Goal: Task Accomplishment & Management: Manage account settings

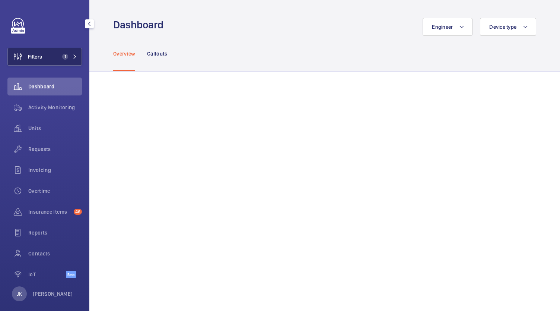
click at [42, 57] on span "Filters" at bounding box center [35, 56] width 14 height 7
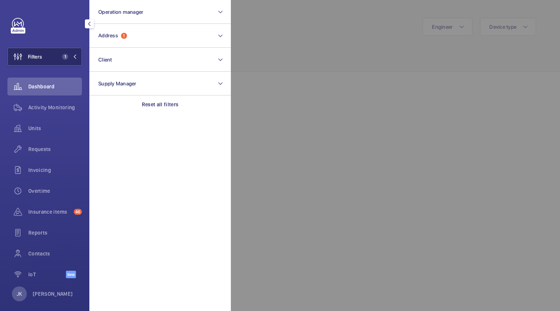
click at [134, 34] on button "Address 1" at bounding box center [159, 36] width 141 height 24
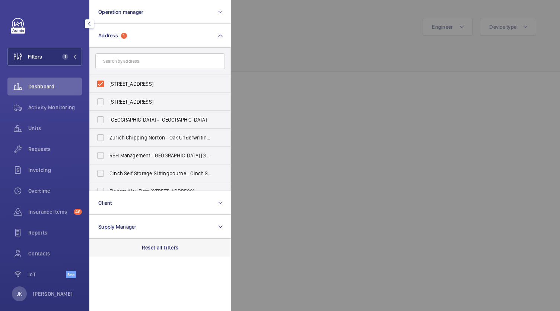
click at [150, 254] on div "Reset all filters" at bounding box center [159, 247] width 141 height 18
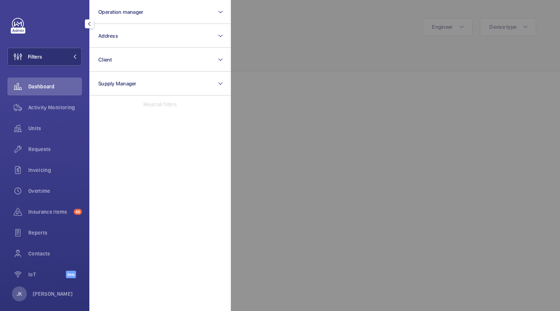
click at [45, 108] on span "Activity Monitoring" at bounding box center [55, 107] width 54 height 7
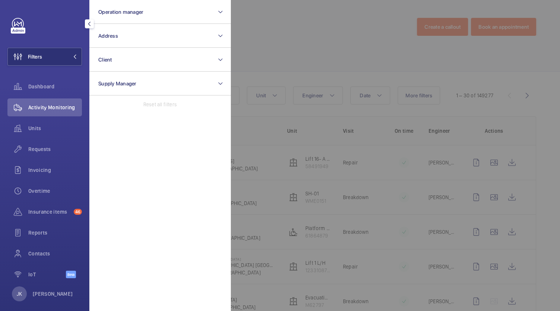
click at [349, 35] on div at bounding box center [511, 155] width 560 height 311
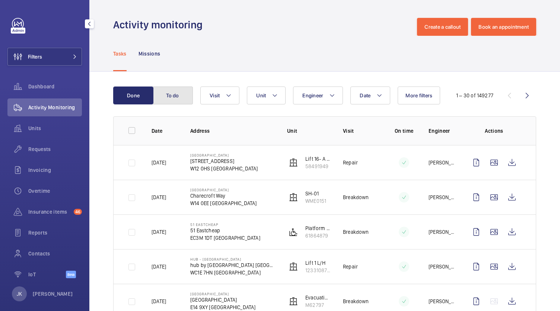
click at [172, 99] on button "To do" at bounding box center [173, 95] width 40 height 18
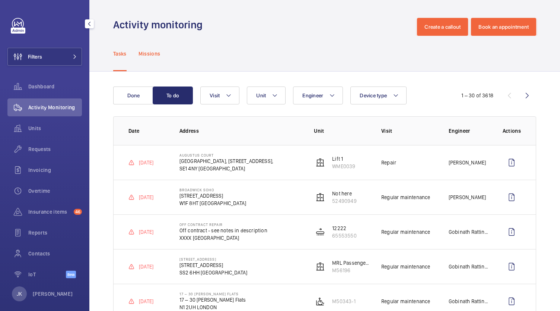
click at [145, 52] on p "Missions" at bounding box center [150, 53] width 22 height 7
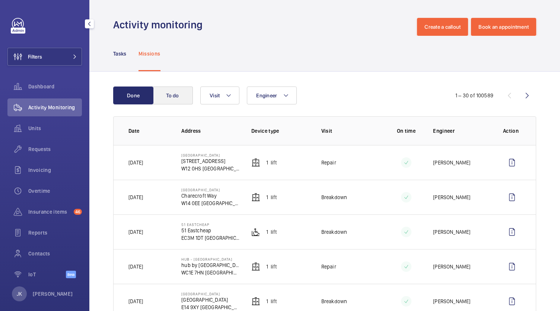
click at [187, 98] on button "To do" at bounding box center [173, 95] width 40 height 18
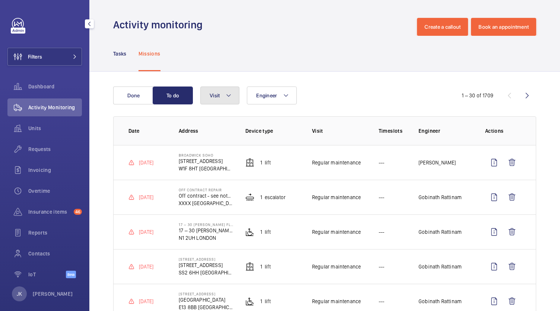
click at [215, 97] on span "Visit" at bounding box center [215, 95] width 10 height 6
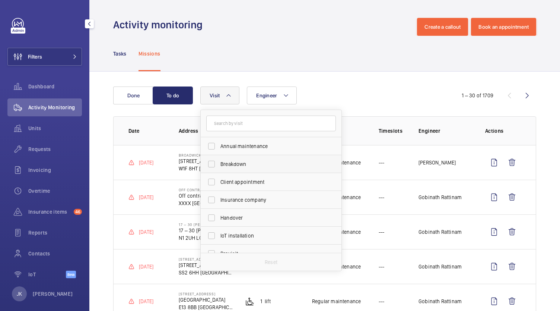
click at [222, 167] on span "Breakdown" at bounding box center [271, 163] width 102 height 7
click at [219, 167] on input "Breakdown" at bounding box center [211, 163] width 15 height 15
checkbox input "true"
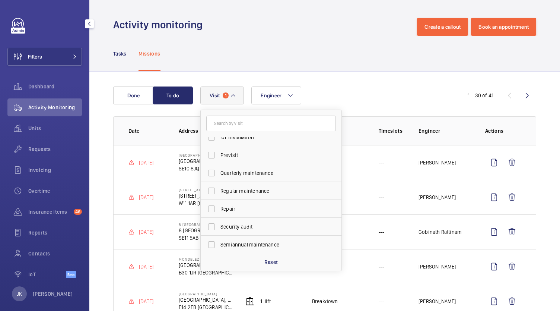
scroll to position [117, 0]
click at [228, 205] on span "Security audit" at bounding box center [271, 207] width 102 height 7
click at [219, 205] on input "Security audit" at bounding box center [211, 207] width 15 height 15
click at [208, 206] on label "Security audit" at bounding box center [266, 208] width 130 height 18
click at [208, 206] on input "Security audit" at bounding box center [211, 207] width 15 height 15
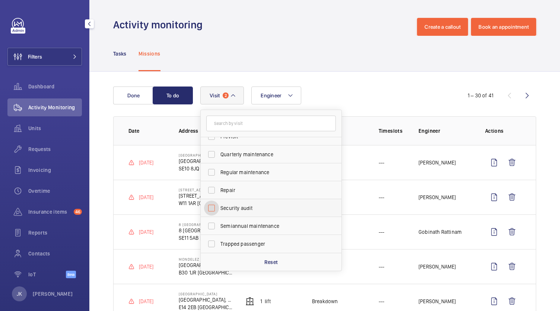
checkbox input "false"
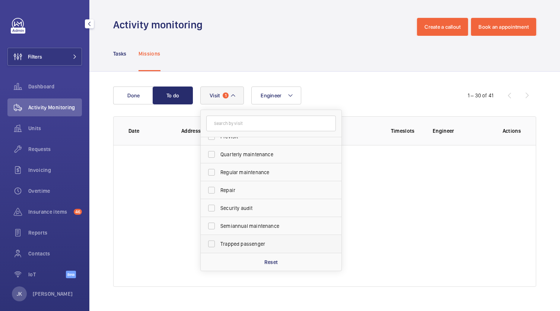
click at [213, 246] on label "Trapped passenger" at bounding box center [266, 244] width 130 height 18
click at [213, 246] on input "Trapped passenger" at bounding box center [211, 243] width 15 height 15
checkbox input "true"
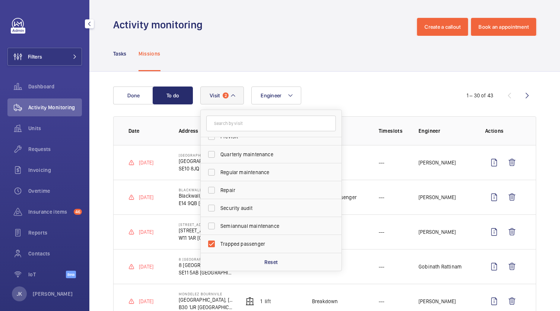
click at [236, 99] on button "Visit 2" at bounding box center [222, 95] width 44 height 18
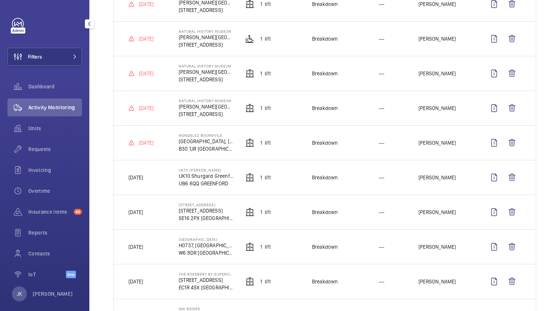
scroll to position [678, 0]
click at [485, 182] on wm-front-icon-button at bounding box center [494, 177] width 18 height 18
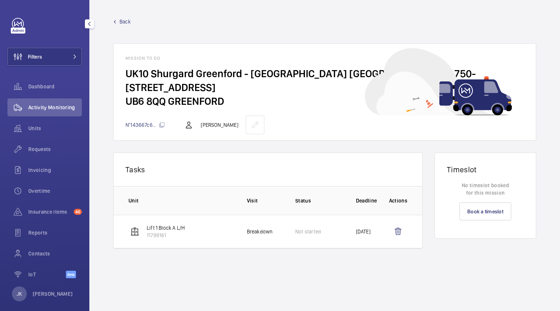
click at [121, 19] on span "Back" at bounding box center [125, 21] width 11 height 7
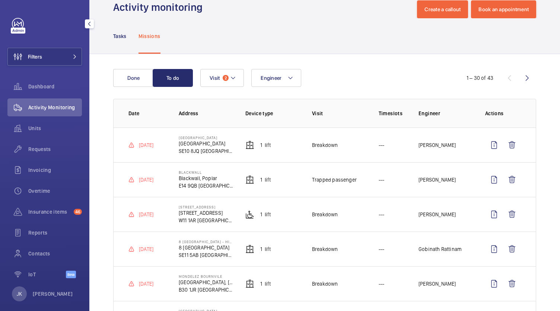
scroll to position [18, 0]
click at [147, 133] on td "[DATE]" at bounding box center [140, 144] width 53 height 35
click at [203, 149] on p "SE10 8JQ [GEOGRAPHIC_DATA]" at bounding box center [206, 150] width 55 height 7
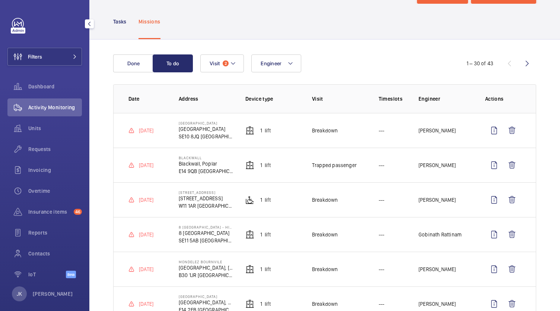
scroll to position [42, 0]
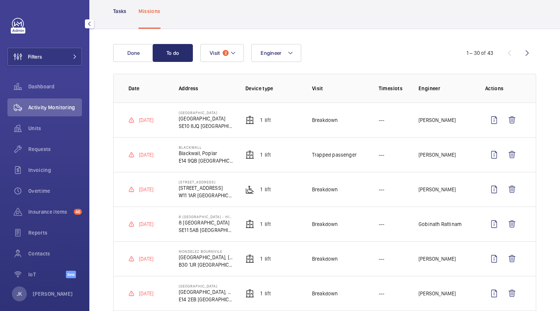
click at [432, 125] on td "[PERSON_NAME]" at bounding box center [440, 119] width 67 height 35
click at [488, 121] on wm-front-icon-button at bounding box center [494, 120] width 18 height 18
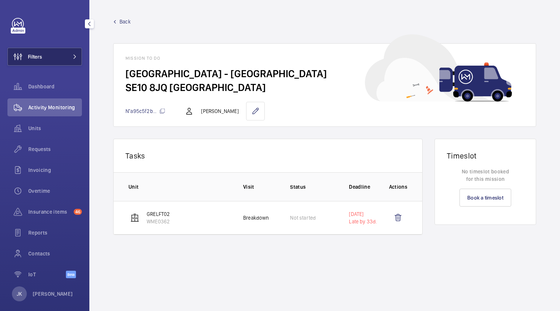
click at [40, 56] on span "Filters" at bounding box center [35, 56] width 14 height 7
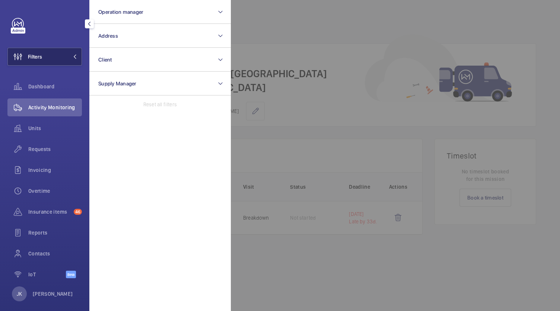
click at [41, 60] on span "Filters" at bounding box center [35, 56] width 14 height 7
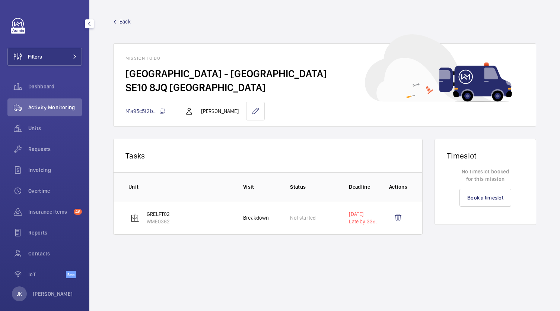
click at [89, 24] on mat-icon "button" at bounding box center [89, 24] width 9 height 6
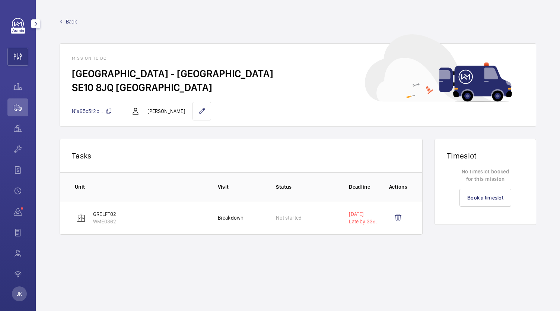
click at [36, 24] on mat-icon "button" at bounding box center [35, 24] width 9 height 6
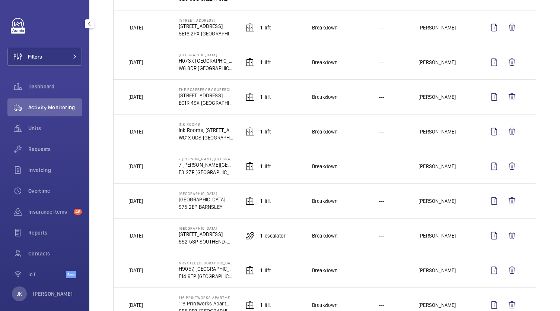
scroll to position [887, 0]
